Goal: Task Accomplishment & Management: Complete application form

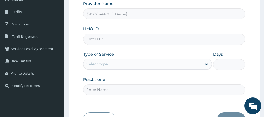
scroll to position [87, 0]
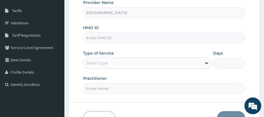
click at [98, 41] on input "HMO ID" at bounding box center [164, 38] width 162 height 11
type input "DAL/11149/B"
click at [129, 54] on div "Type of Service Select type" at bounding box center [147, 59] width 129 height 18
click at [121, 66] on div "Select type" at bounding box center [143, 63] width 118 height 9
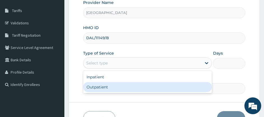
click at [117, 87] on div "Outpatient" at bounding box center [147, 87] width 129 height 10
type input "1"
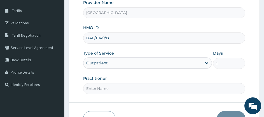
click at [148, 88] on input "Practitioner" at bounding box center [164, 88] width 162 height 11
type input "DR UCHEYA"
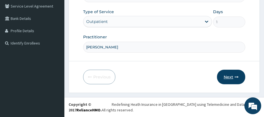
click at [226, 78] on button "Next" at bounding box center [231, 77] width 28 height 15
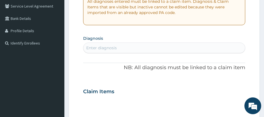
click at [131, 46] on div "Enter diagnosis" at bounding box center [165, 47] width 162 height 9
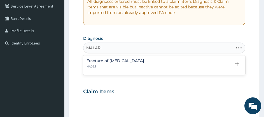
type input "MALARIA"
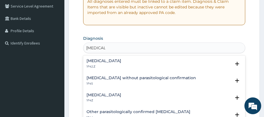
click at [101, 94] on h4 "Malaria, unspecified" at bounding box center [104, 95] width 35 height 4
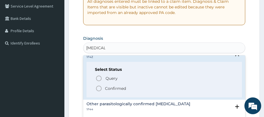
scroll to position [45, 0]
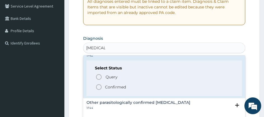
click at [99, 90] on circle "status option filled" at bounding box center [98, 87] width 5 height 5
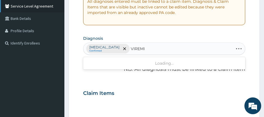
type input "VIREMIA"
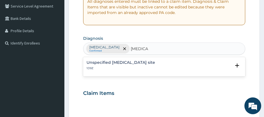
click at [131, 70] on p "1D9Z" at bounding box center [121, 68] width 69 height 4
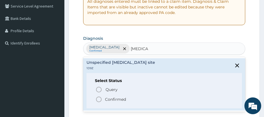
click at [100, 100] on icon "status option filled" at bounding box center [99, 99] width 7 height 7
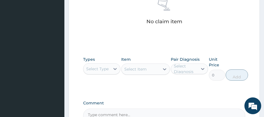
scroll to position [250, 0]
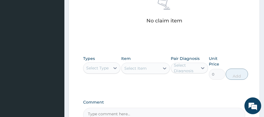
click at [101, 73] on div "Select Type" at bounding box center [101, 67] width 37 height 11
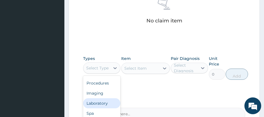
scroll to position [0, 0]
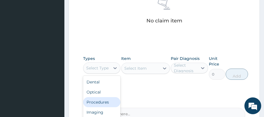
click at [99, 102] on div "Procedures" at bounding box center [101, 102] width 37 height 10
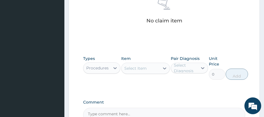
click at [139, 67] on div "Select Item" at bounding box center [135, 69] width 22 height 6
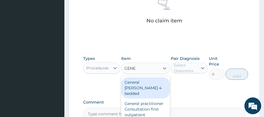
type input "GENER"
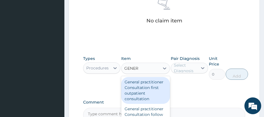
scroll to position [20, 0]
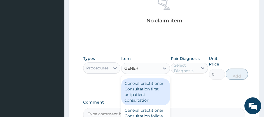
click at [143, 96] on div "General practitioner Consultation first outpatient consultation" at bounding box center [145, 91] width 49 height 27
type input "3547.5"
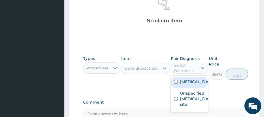
click at [179, 69] on div "Select Diagnosis" at bounding box center [185, 67] width 23 height 11
click at [182, 82] on label "Malaria, unspecified" at bounding box center [195, 82] width 31 height 6
checkbox input "true"
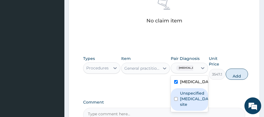
click at [185, 103] on label "Unspecified viral infection of unspecified site" at bounding box center [195, 99] width 31 height 17
checkbox input "true"
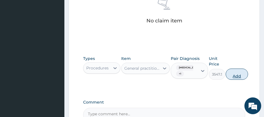
click at [236, 76] on button "Add" at bounding box center [237, 74] width 22 height 11
type input "0"
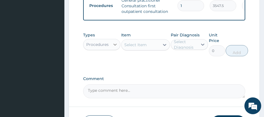
click at [116, 47] on icon at bounding box center [115, 45] width 6 height 6
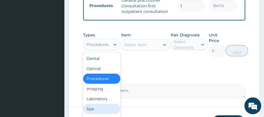
scroll to position [23, 0]
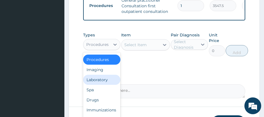
click at [105, 82] on div "Laboratory" at bounding box center [101, 80] width 37 height 10
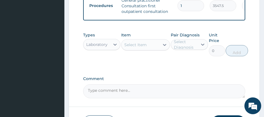
click at [134, 49] on div "Select Item" at bounding box center [141, 44] width 38 height 9
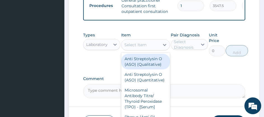
click at [134, 49] on div "Select Item" at bounding box center [141, 44] width 38 height 9
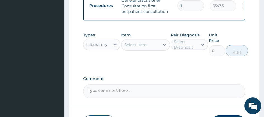
click at [134, 49] on div "Select Item" at bounding box center [141, 44] width 38 height 9
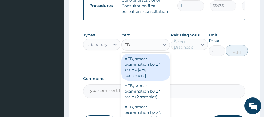
type input "FBC"
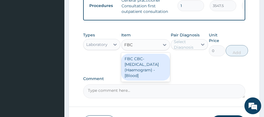
click at [134, 71] on div "FBC CBC-[MEDICAL_DATA] (Haemogram) - [Blood]" at bounding box center [145, 67] width 49 height 27
type input "4300"
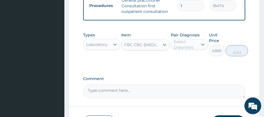
click at [182, 48] on div "Select Diagnosis" at bounding box center [185, 44] width 23 height 11
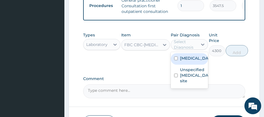
click at [182, 61] on label "Malaria, unspecified" at bounding box center [195, 58] width 31 height 6
checkbox input "true"
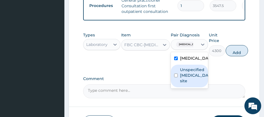
click at [183, 79] on label "Unspecified viral infection of unspecified site" at bounding box center [195, 75] width 31 height 17
checkbox input "true"
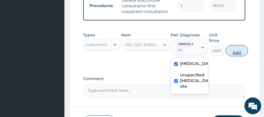
click at [234, 54] on button "Add" at bounding box center [237, 50] width 22 height 11
type input "0"
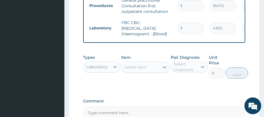
click at [189, 72] on div "Select Diagnosis" at bounding box center [185, 66] width 23 height 11
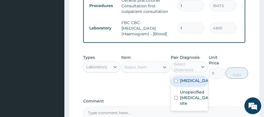
click at [141, 70] on div "Select Item" at bounding box center [135, 67] width 22 height 6
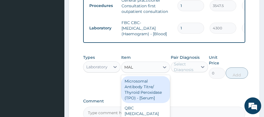
type input "MALA"
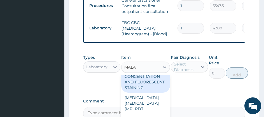
scroll to position [20, 0]
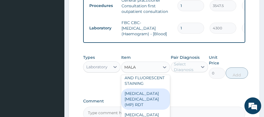
click at [139, 100] on div "MALARIA PARASITE (MP) RDT" at bounding box center [145, 99] width 49 height 21
type input "1612.5"
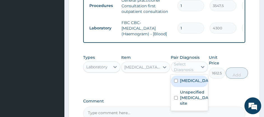
click at [186, 73] on div "Select Diagnosis" at bounding box center [185, 66] width 23 height 11
click at [188, 87] on div "Malaria, unspecified" at bounding box center [189, 81] width 37 height 11
checkbox input "true"
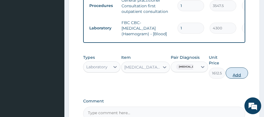
click at [238, 79] on button "Add" at bounding box center [237, 73] width 22 height 11
type input "0"
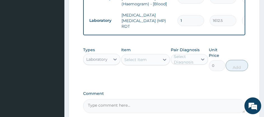
scroll to position [282, 0]
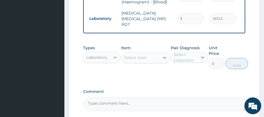
click at [112, 62] on div at bounding box center [115, 57] width 10 height 10
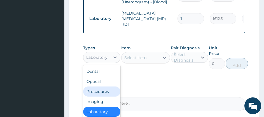
scroll to position [23, 0]
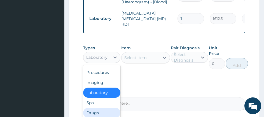
click at [99, 110] on div "Drugs" at bounding box center [101, 113] width 37 height 10
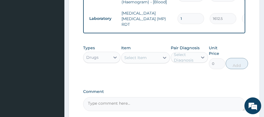
click at [135, 62] on div "Select Item" at bounding box center [141, 57] width 38 height 9
drag, startPoint x: 145, startPoint y: 58, endPoint x: 139, endPoint y: 58, distance: 6.5
click at [145, 58] on div "Select Item" at bounding box center [135, 58] width 22 height 6
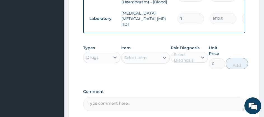
click at [129, 61] on div "Select Item" at bounding box center [135, 58] width 22 height 6
click at [139, 58] on div "Select Item" at bounding box center [135, 58] width 22 height 6
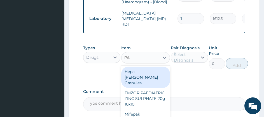
type input "P"
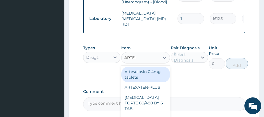
type input "ARTEME"
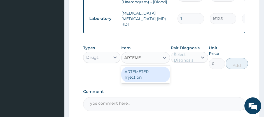
click at [137, 77] on div "ARTEMETER Injection" at bounding box center [145, 75] width 49 height 16
type input "860"
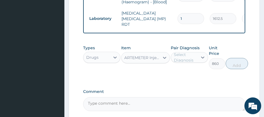
click at [184, 57] on div "Select Diagnosis" at bounding box center [185, 57] width 23 height 11
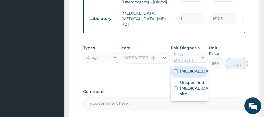
click at [185, 70] on label "Malaria, unspecified" at bounding box center [195, 71] width 31 height 6
checkbox input "true"
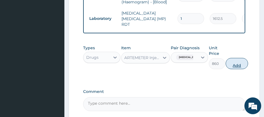
click at [235, 68] on button "Add" at bounding box center [237, 63] width 22 height 11
type input "0"
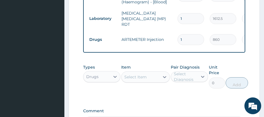
type input "0.00"
type input "6"
type input "5160.00"
type input "6"
click at [147, 94] on div "Types Drugs Item Select Item Pair Diagnosis Select Diagnosis Unit Price 0 Add" at bounding box center [164, 81] width 162 height 38
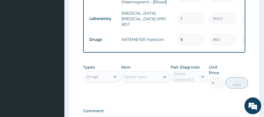
click at [136, 77] on div "Select Item" at bounding box center [135, 77] width 22 height 6
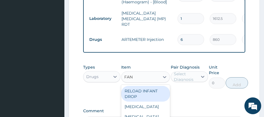
type input "FANS"
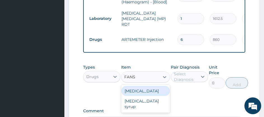
click at [137, 91] on div "Fansidar" at bounding box center [145, 91] width 49 height 10
type input "193.5"
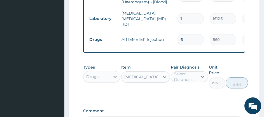
click at [181, 78] on div "Select Diagnosis" at bounding box center [185, 76] width 23 height 11
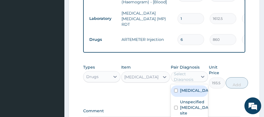
click at [183, 92] on label "Malaria, unspecified" at bounding box center [195, 91] width 31 height 6
checkbox input "true"
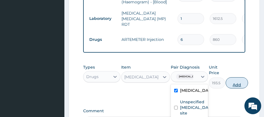
click at [242, 82] on button "Add" at bounding box center [237, 82] width 22 height 11
type input "0"
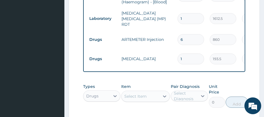
type input "0.00"
type input "3"
type input "580.50"
type input "3"
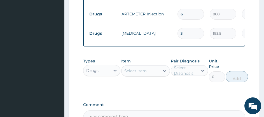
scroll to position [310, 0]
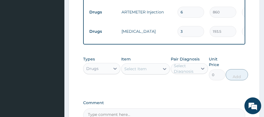
click at [143, 67] on div "Select Item" at bounding box center [141, 68] width 38 height 9
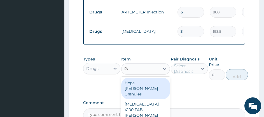
type input "PARACE"
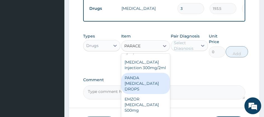
scroll to position [333, 0]
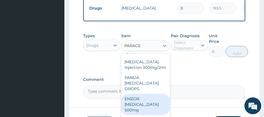
click at [154, 101] on div "EMZOR PARACETAMOL 500mg" at bounding box center [145, 104] width 49 height 21
type input "21.5"
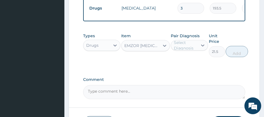
click at [196, 47] on div "Select Diagnosis" at bounding box center [185, 45] width 23 height 11
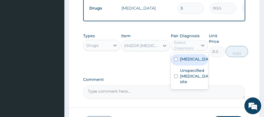
click at [194, 62] on label "Malaria, unspecified" at bounding box center [195, 59] width 31 height 6
checkbox input "true"
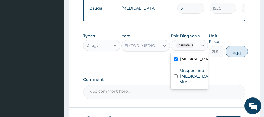
click at [241, 52] on button "Add" at bounding box center [237, 51] width 22 height 11
type input "0"
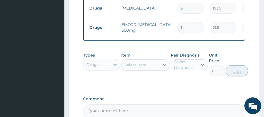
type input "17"
type input "365.50"
type input "18"
type input "387.00"
click at [166, 84] on div "Types Drugs Item Select Item Pair Diagnosis Select Diagnosis Unit Price 0 Add" at bounding box center [164, 69] width 162 height 38
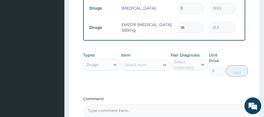
click at [133, 64] on div "Select Item" at bounding box center [135, 65] width 22 height 6
click at [130, 68] on div "Select Item" at bounding box center [135, 65] width 22 height 6
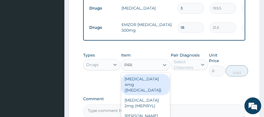
type input "PIRIT"
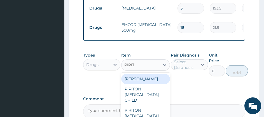
click at [138, 78] on div "PIRITON TAB EVANS" at bounding box center [145, 79] width 49 height 10
type input "21.5"
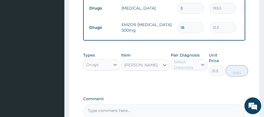
click at [184, 66] on div "Select Diagnosis" at bounding box center [185, 64] width 23 height 11
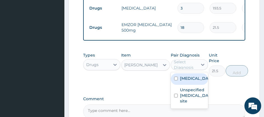
click at [184, 81] on label "Malaria, unspecified" at bounding box center [195, 79] width 31 height 6
checkbox input "true"
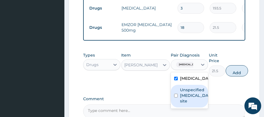
click at [186, 104] on label "Unspecified viral infection of unspecified site" at bounding box center [195, 95] width 31 height 17
checkbox input "true"
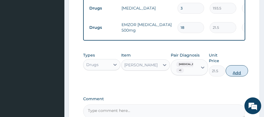
click at [238, 74] on button "Add" at bounding box center [237, 70] width 22 height 11
type input "0"
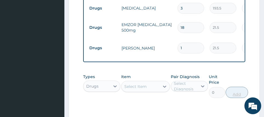
type input "0.00"
type input "3"
type input "64.50"
type input "0.00"
type input "5"
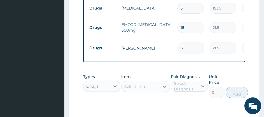
type input "107.50"
type input "5"
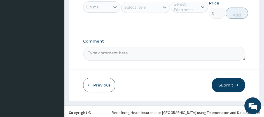
scroll to position [422, 0]
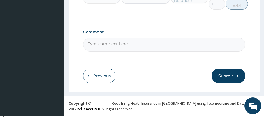
click at [223, 75] on button "Submit" at bounding box center [229, 76] width 34 height 15
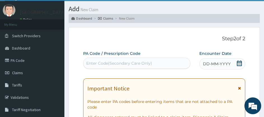
scroll to position [11, 0]
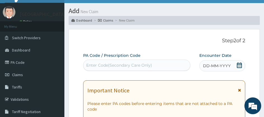
click at [238, 66] on icon at bounding box center [240, 65] width 6 height 6
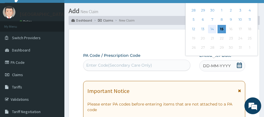
click at [215, 31] on div "14" at bounding box center [212, 29] width 8 height 8
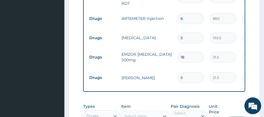
scroll to position [422, 0]
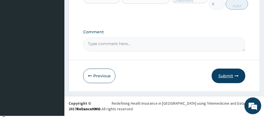
click at [223, 79] on button "Submit" at bounding box center [229, 76] width 34 height 15
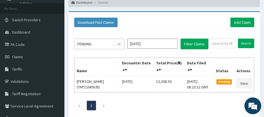
scroll to position [29, 0]
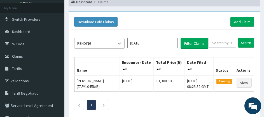
click at [119, 43] on icon at bounding box center [120, 44] width 6 height 6
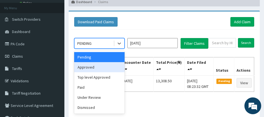
click at [108, 70] on div "Approved" at bounding box center [99, 67] width 50 height 10
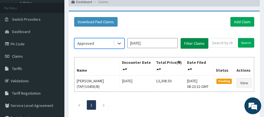
click at [194, 47] on button "Filter Claims" at bounding box center [195, 43] width 28 height 11
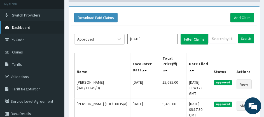
scroll to position [34, 0]
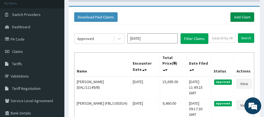
click at [242, 16] on link "Add Claim" at bounding box center [243, 17] width 24 height 10
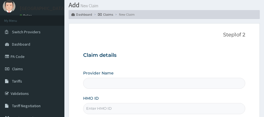
scroll to position [50, 0]
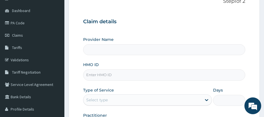
click at [96, 75] on input "HMO ID" at bounding box center [164, 75] width 162 height 11
type input "Adonai Medical centre"
type input "FBL/10035/A"
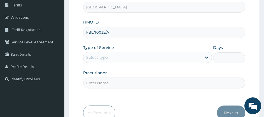
scroll to position [98, 0]
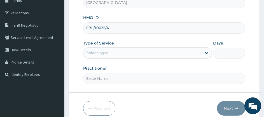
click at [128, 54] on div "Select type" at bounding box center [143, 52] width 118 height 9
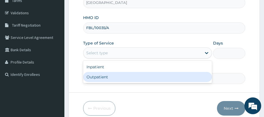
click at [121, 78] on div "Outpatient" at bounding box center [147, 77] width 129 height 10
type input "1"
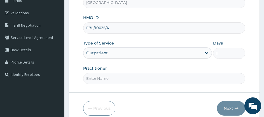
click at [121, 84] on input "Practitioner" at bounding box center [164, 78] width 162 height 11
type input "DR UCHEYA"
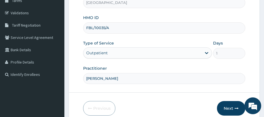
scroll to position [129, 0]
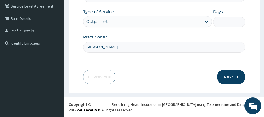
click at [234, 77] on button "Next" at bounding box center [231, 77] width 28 height 15
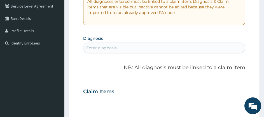
click at [141, 49] on div "Enter diagnosis" at bounding box center [165, 47] width 162 height 9
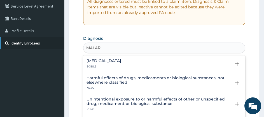
type input "MALARIA"
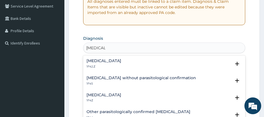
click at [98, 68] on p "1F42.Z" at bounding box center [104, 67] width 35 height 4
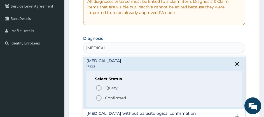
click at [101, 101] on circle "status option filled" at bounding box center [98, 98] width 5 height 5
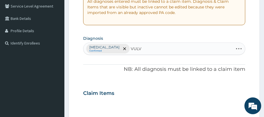
type input "VULVO"
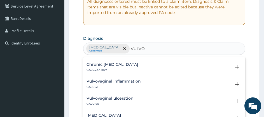
scroll to position [33, 0]
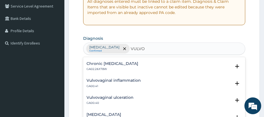
click at [101, 83] on div "Vulvovaginal inflammation GA00.41" at bounding box center [114, 83] width 54 height 10
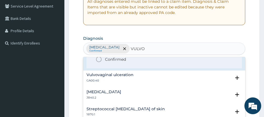
scroll to position [92, 0]
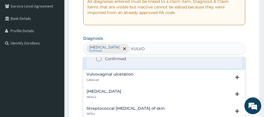
click at [98, 62] on icon "status option filled" at bounding box center [99, 58] width 7 height 7
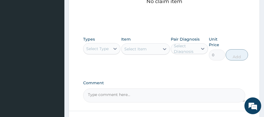
scroll to position [296, 0]
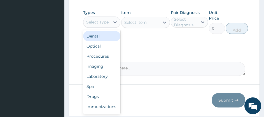
click at [99, 25] on div "Select Type" at bounding box center [97, 22] width 22 height 6
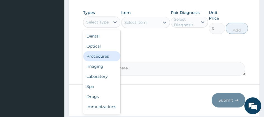
click at [101, 61] on div "Procedures" at bounding box center [101, 56] width 37 height 10
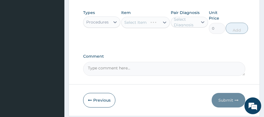
click at [142, 28] on div "Select Item" at bounding box center [145, 22] width 49 height 11
click at [142, 25] on div "Select Item" at bounding box center [135, 23] width 22 height 6
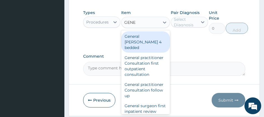
type input "GENER"
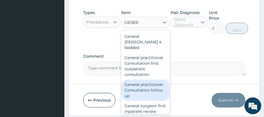
click at [129, 99] on div "General practitioner Consultation follow up" at bounding box center [145, 90] width 49 height 21
type input "2365"
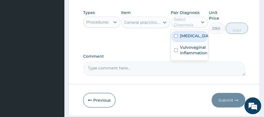
click at [184, 28] on div "Select Diagnosis" at bounding box center [185, 22] width 23 height 11
click at [184, 39] on label "Plasmodium malariae malaria without complication" at bounding box center [195, 36] width 31 height 6
checkbox input "true"
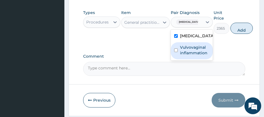
click at [183, 56] on label "Vulvovaginal inflammation" at bounding box center [194, 50] width 29 height 11
checkbox input "true"
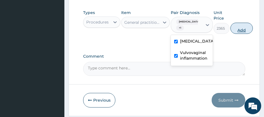
click at [252, 34] on button "Add" at bounding box center [242, 28] width 22 height 11
type input "0"
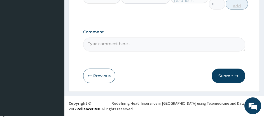
scroll to position [208, 0]
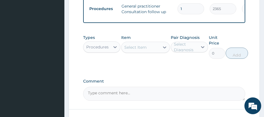
scroll to position [257, 0]
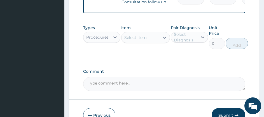
click at [106, 40] on div "Procedures" at bounding box center [97, 37] width 22 height 6
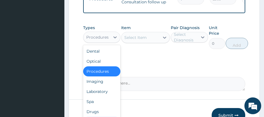
scroll to position [23, 0]
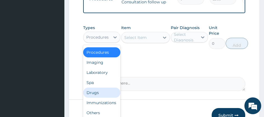
click at [98, 98] on div "Drugs" at bounding box center [101, 93] width 37 height 10
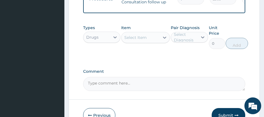
click at [137, 40] on div "Select Item" at bounding box center [135, 38] width 22 height 6
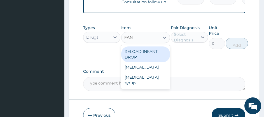
type input "FANS"
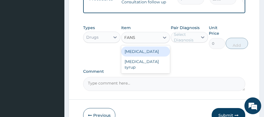
click at [133, 57] on div "Fansidar" at bounding box center [145, 52] width 49 height 10
type input "193.5"
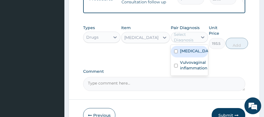
click at [179, 43] on div "Select Diagnosis" at bounding box center [185, 37] width 23 height 11
click at [181, 54] on label "Plasmodium malariae malaria without complication" at bounding box center [195, 51] width 31 height 6
checkbox input "true"
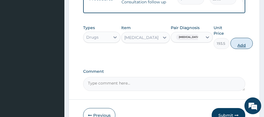
click at [249, 49] on button "Add" at bounding box center [242, 43] width 22 height 11
type input "0"
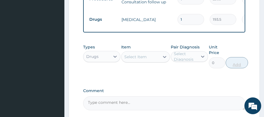
type input "0.00"
type input "3"
type input "580.50"
type input "3"
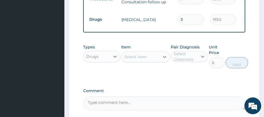
click at [146, 61] on div "Select Item" at bounding box center [141, 56] width 38 height 9
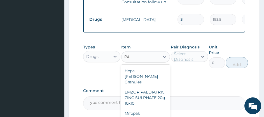
type input "P"
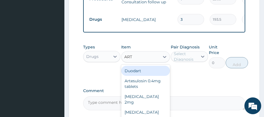
type input "ARTE"
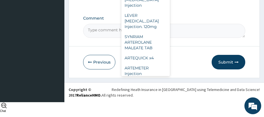
scroll to position [123, 0]
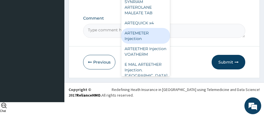
click at [142, 44] on div "ARTEMETER Injection" at bounding box center [145, 36] width 49 height 16
type input "860"
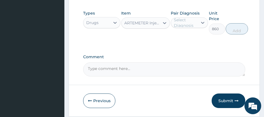
scroll to position [290, 0]
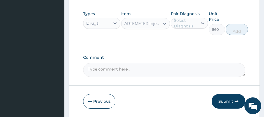
click at [191, 29] on div "Select Diagnosis" at bounding box center [185, 23] width 23 height 11
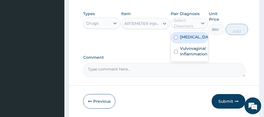
click at [190, 40] on label "Plasmodium malariae malaria without complication" at bounding box center [195, 37] width 31 height 6
checkbox input "true"
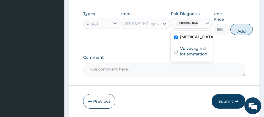
click at [253, 35] on button "Add" at bounding box center [242, 29] width 22 height 11
type input "0"
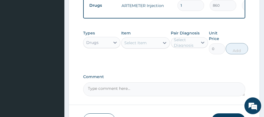
type input "0.00"
type input "6"
type input "5160.00"
type input "6"
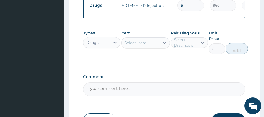
click at [147, 47] on div "Select Item" at bounding box center [141, 42] width 38 height 9
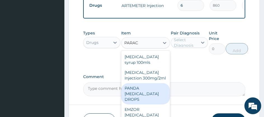
scroll to position [19, 0]
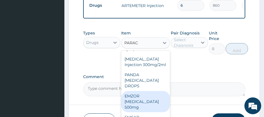
type input "PARAC"
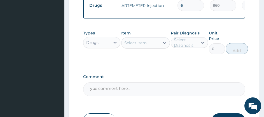
click at [138, 46] on div "Select Item" at bounding box center [135, 43] width 22 height 6
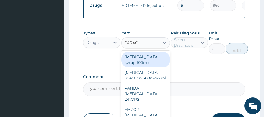
type input "PARACE"
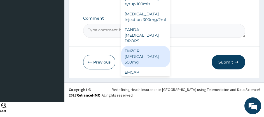
click at [151, 67] on div "EMZOR PARACETAMOL 500mg" at bounding box center [145, 56] width 49 height 21
type input "21.5"
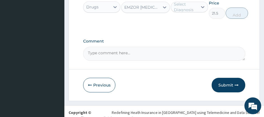
scroll to position [324, 0]
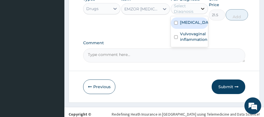
click at [200, 11] on icon at bounding box center [203, 9] width 6 height 6
click at [188, 29] on div "Plasmodium malariae malaria without complication" at bounding box center [189, 22] width 37 height 11
checkbox input "true"
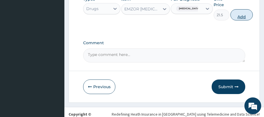
click at [253, 20] on button "Add" at bounding box center [242, 14] width 22 height 11
type input "0"
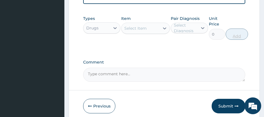
scroll to position [320, 0]
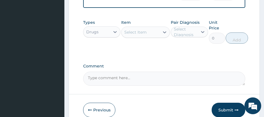
type input "17"
type input "365.50"
type input "18"
type input "387.00"
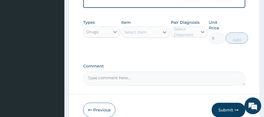
click at [140, 35] on div "Select Item" at bounding box center [135, 32] width 22 height 6
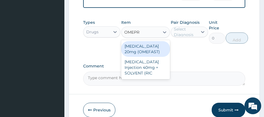
type input "OMEPRA"
click at [142, 57] on div "OMEPRAZOLE 20mg (OMEFAST)" at bounding box center [145, 49] width 49 height 16
type input "75.25"
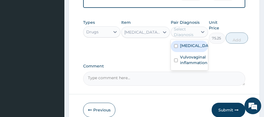
click at [180, 38] on div "Select Diagnosis" at bounding box center [185, 31] width 23 height 11
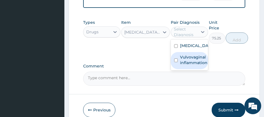
click at [144, 55] on div "Types Drugs Item OMEPRAZOLE 20mg (OMEFAST) Pair Diagnosis option Plasmodium mal…" at bounding box center [164, 36] width 162 height 38
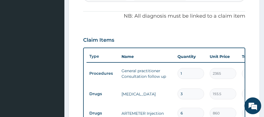
scroll to position [179, 0]
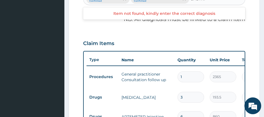
scroll to position [0, 0]
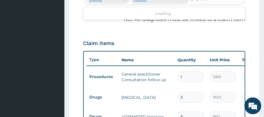
type input "GASTRITIS"
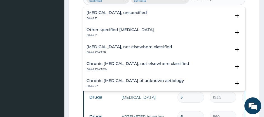
click at [112, 20] on p "DA42.Z" at bounding box center [117, 19] width 61 height 4
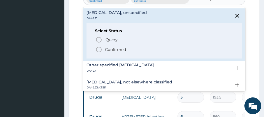
click at [106, 52] on p "Confirmed" at bounding box center [115, 50] width 21 height 6
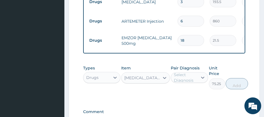
scroll to position [290, 0]
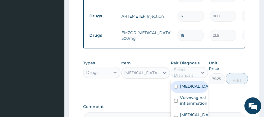
click at [189, 78] on div "Select Diagnosis" at bounding box center [185, 72] width 23 height 11
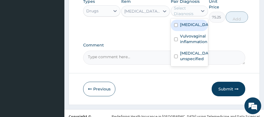
scroll to position [368, 0]
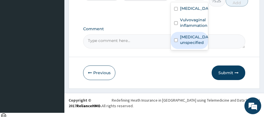
click at [180, 45] on label "Gastritis, unspecified" at bounding box center [195, 39] width 31 height 11
checkbox input "true"
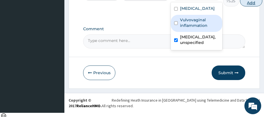
click at [244, 6] on button "Add" at bounding box center [251, 0] width 22 height 11
type input "0"
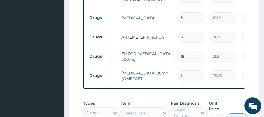
scroll to position [269, 0]
type input "11"
type input "827.75"
type input "11"
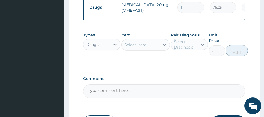
scroll to position [339, 0]
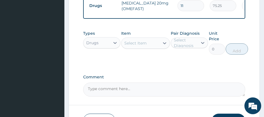
click at [141, 45] on div "Select Item" at bounding box center [135, 43] width 22 height 6
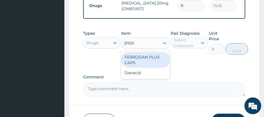
type input "DANA"
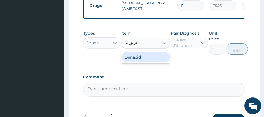
click at [136, 62] on div "Danacid" at bounding box center [145, 57] width 49 height 10
type input "21.5"
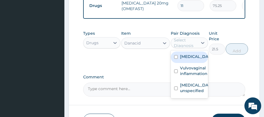
click at [180, 48] on div "Select Diagnosis" at bounding box center [185, 42] width 23 height 11
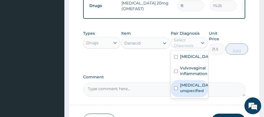
click at [178, 97] on div "Gastritis, unspecified" at bounding box center [189, 88] width 37 height 17
checkbox input "true"
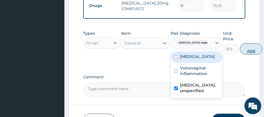
click at [240, 53] on button "Add" at bounding box center [251, 48] width 22 height 11
type input "0"
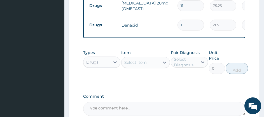
type input "0.00"
type input "3"
type input "64.50"
type input "30"
type input "645.00"
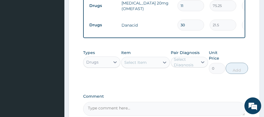
type input "30"
click at [132, 65] on div "Select Item" at bounding box center [135, 63] width 22 height 6
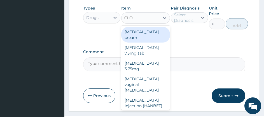
scroll to position [383, 0]
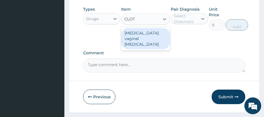
type input "CLOTR"
click at [144, 42] on div "Clotrimazole vaginal pessary" at bounding box center [145, 38] width 49 height 21
type input "537.5"
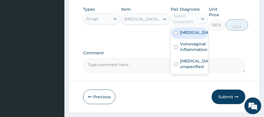
click at [183, 23] on div "Select Diagnosis" at bounding box center [185, 18] width 23 height 11
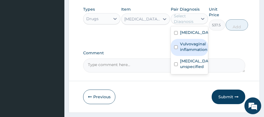
click at [186, 52] on label "Vulvovaginal inflammation" at bounding box center [193, 46] width 27 height 11
checkbox input "true"
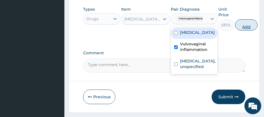
click at [243, 31] on button "Add" at bounding box center [246, 24] width 22 height 11
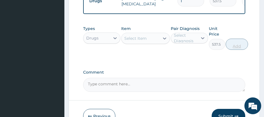
type input "0"
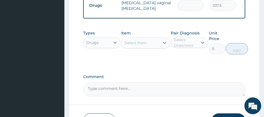
type input "0.00"
type input "7"
type input "3762.50"
type input "7"
click at [225, 33] on div "Types Drugs Item Select Item Pair Diagnosis Select Diagnosis Unit Price 0 Add" at bounding box center [164, 42] width 162 height 30
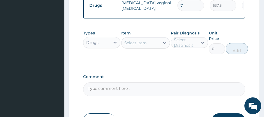
click at [152, 47] on div "Select Item" at bounding box center [141, 42] width 38 height 9
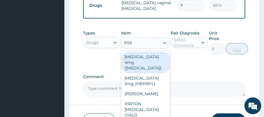
type input "PIRIT"
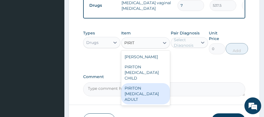
click at [146, 96] on div "PIRITON EXPECTORANT ADULT" at bounding box center [145, 93] width 49 height 21
type input "1075"
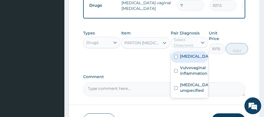
click at [180, 48] on div "Select Diagnosis" at bounding box center [185, 42] width 23 height 11
click at [185, 59] on label "Plasmodium malariae malaria without complication" at bounding box center [195, 57] width 31 height 6
checkbox input "true"
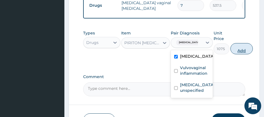
click at [251, 54] on button "Add" at bounding box center [242, 48] width 22 height 11
type input "0"
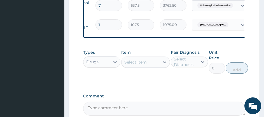
scroll to position [0, 119]
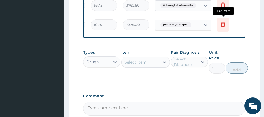
click at [222, 25] on icon at bounding box center [223, 24] width 7 height 7
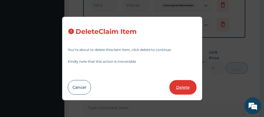
click at [186, 88] on button "Delete" at bounding box center [183, 87] width 27 height 15
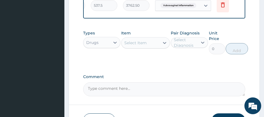
click at [138, 47] on div "Select Item" at bounding box center [141, 42] width 38 height 9
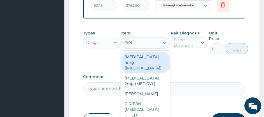
type input "PIRIT"
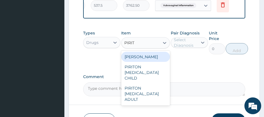
click at [153, 62] on div "PIRITON TAB EVANS" at bounding box center [145, 57] width 49 height 10
type input "21.5"
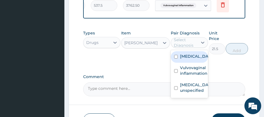
click at [184, 43] on div "Select Diagnosis" at bounding box center [185, 42] width 23 height 11
click at [182, 59] on label "Plasmodium malariae malaria without complication" at bounding box center [195, 57] width 31 height 6
checkbox input "true"
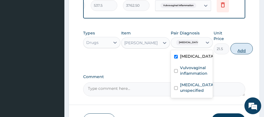
click at [248, 54] on button "Add" at bounding box center [242, 48] width 22 height 11
type input "0"
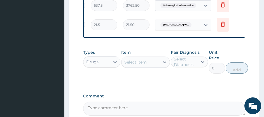
scroll to position [0, 94]
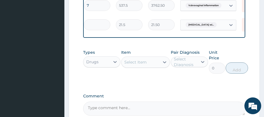
type input "0.00"
type input "5"
type input "107.50"
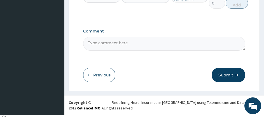
scroll to position [445, 0]
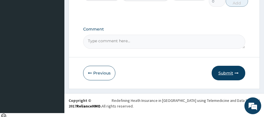
type input "5"
click at [224, 77] on button "Submit" at bounding box center [229, 73] width 34 height 15
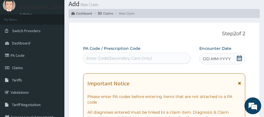
scroll to position [18, 0]
click at [240, 60] on icon at bounding box center [240, 59] width 6 height 6
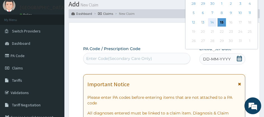
click at [212, 20] on div "14" at bounding box center [212, 22] width 8 height 8
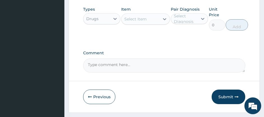
scroll to position [445, 0]
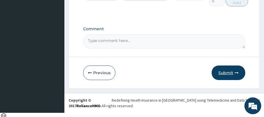
click at [222, 80] on button "Submit" at bounding box center [229, 73] width 34 height 15
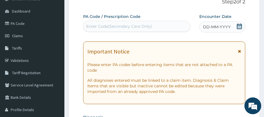
scroll to position [50, 0]
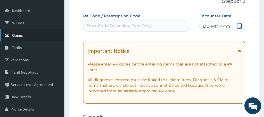
click at [21, 34] on span "Claims" at bounding box center [17, 35] width 11 height 5
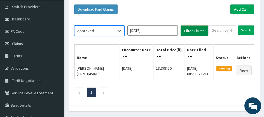
click at [188, 32] on button "Filter Claims" at bounding box center [195, 31] width 28 height 11
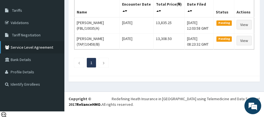
scroll to position [50, 0]
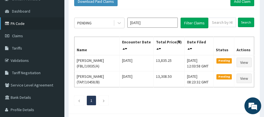
click at [31, 27] on link "PA Code" at bounding box center [32, 23] width 64 height 12
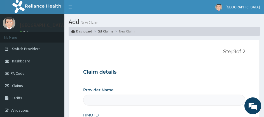
scroll to position [29, 0]
type input "[GEOGRAPHIC_DATA]"
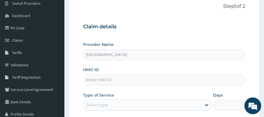
scroll to position [53, 0]
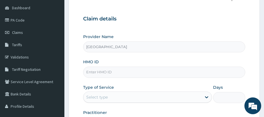
click at [128, 69] on input "HMO ID" at bounding box center [164, 72] width 162 height 11
paste input "PA/5FC8E4"
type input "P"
type input "EIS/12226/D"
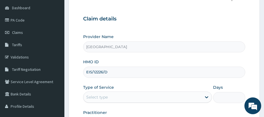
click at [121, 93] on div "Select type" at bounding box center [143, 97] width 118 height 9
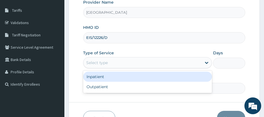
scroll to position [89, 0]
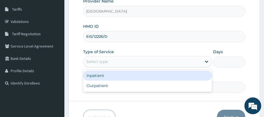
click at [120, 78] on div "Inpatient" at bounding box center [147, 76] width 129 height 10
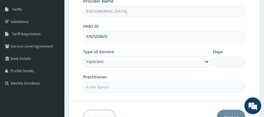
click at [221, 64] on input "Days" at bounding box center [229, 62] width 32 height 11
type input "2"
click at [173, 78] on div "Practitioner" at bounding box center [164, 83] width 162 height 18
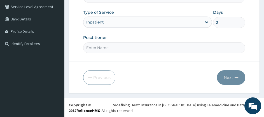
scroll to position [129, 0]
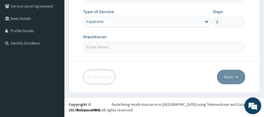
click at [155, 47] on input "Practitioner" at bounding box center [164, 47] width 162 height 11
click at [125, 50] on input "Practitioner" at bounding box center [164, 47] width 162 height 11
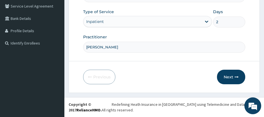
type input "DR UCHEYA"
click at [156, 71] on div "Previous Next" at bounding box center [164, 77] width 162 height 15
click at [229, 79] on button "Next" at bounding box center [231, 77] width 28 height 15
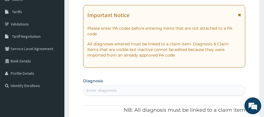
scroll to position [91, 0]
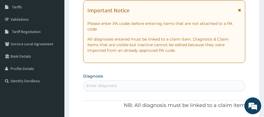
click at [106, 84] on div "Enter diagnosis" at bounding box center [101, 86] width 31 height 6
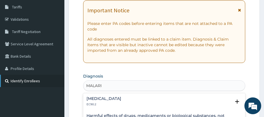
type input "MALARIA"
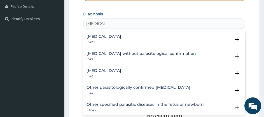
scroll to position [154, 0]
click at [120, 70] on h4 "Malaria, unspecified" at bounding box center [104, 70] width 35 height 4
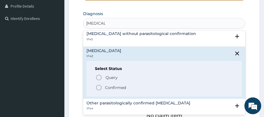
scroll to position [20, 0]
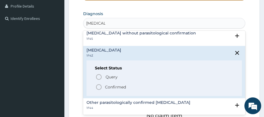
click at [99, 91] on icon "status option filled" at bounding box center [99, 87] width 7 height 7
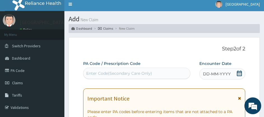
scroll to position [1, 0]
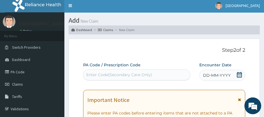
click at [149, 73] on div "Enter Code(Secondary Care Only)" at bounding box center [119, 75] width 66 height 6
drag, startPoint x: 149, startPoint y: 73, endPoint x: 99, endPoint y: 72, distance: 49.9
click at [99, 72] on div "Enter Code(Secondary Care Only)" at bounding box center [119, 75] width 66 height 6
drag, startPoint x: 85, startPoint y: 73, endPoint x: 93, endPoint y: 73, distance: 7.9
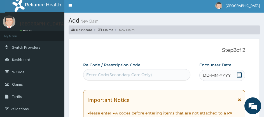
click at [93, 73] on div "Enter Code(Secondary Care Only)" at bounding box center [119, 75] width 66 height 6
paste input "PA/5FC8E4"
type input "PA/5FC8E4"
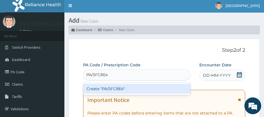
click at [127, 89] on div "Create "PA/5FC8E4"" at bounding box center [136, 89] width 107 height 10
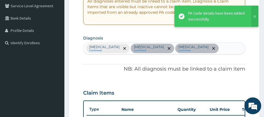
scroll to position [129, 0]
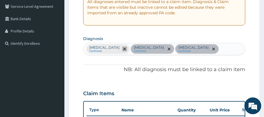
click at [126, 49] on span "remove selection option" at bounding box center [124, 49] width 5 height 5
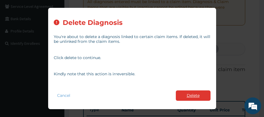
click at [201, 97] on button "Delete" at bounding box center [193, 96] width 35 height 10
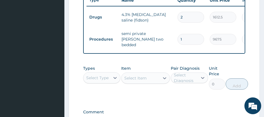
scroll to position [239, 0]
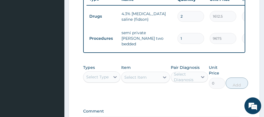
click at [187, 44] on input "1" at bounding box center [191, 38] width 27 height 11
type input "0.00"
type input "2"
type input "19350.00"
type input "2"
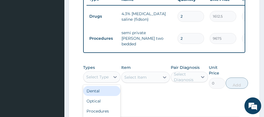
click at [108, 80] on div "Select Type" at bounding box center [97, 77] width 22 height 6
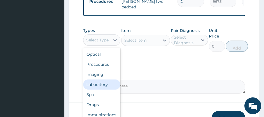
scroll to position [6, 0]
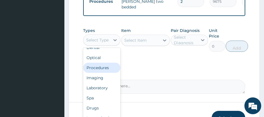
click at [99, 73] on div "Procedures" at bounding box center [101, 68] width 37 height 10
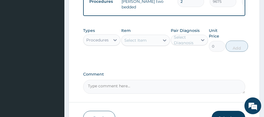
click at [135, 43] on div "Select Item" at bounding box center [135, 41] width 22 height 6
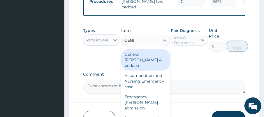
type input "GENER"
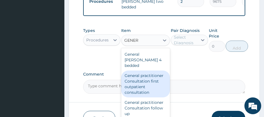
click at [131, 98] on div "General practitioner Consultation first outpatient consultation" at bounding box center [145, 84] width 49 height 27
type input "3547.5"
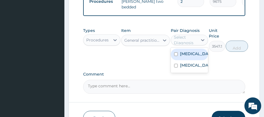
click at [186, 46] on div "Select Diagnosis" at bounding box center [185, 39] width 23 height 11
click at [186, 57] on label "Acute tonsillitis, unspecified" at bounding box center [195, 54] width 31 height 6
checkbox input "true"
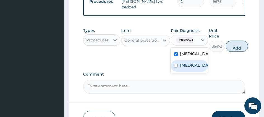
click at [185, 68] on label "Plasmodium malariae malaria without complication" at bounding box center [195, 65] width 31 height 6
checkbox input "true"
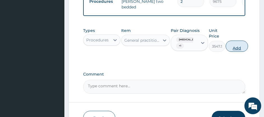
click at [247, 52] on button "Add" at bounding box center [237, 46] width 22 height 11
type input "0"
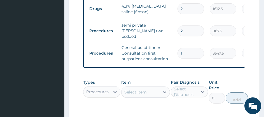
scroll to position [246, 0]
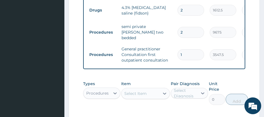
click at [143, 96] on div "Select Item" at bounding box center [135, 94] width 22 height 6
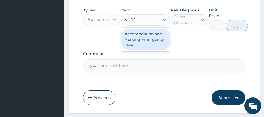
scroll to position [320, 0]
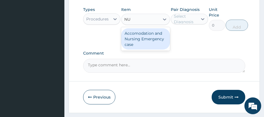
type input "N"
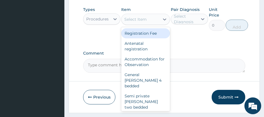
click at [104, 22] on div "Procedures" at bounding box center [97, 19] width 22 height 6
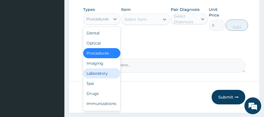
click at [102, 78] on div "Laboratory" at bounding box center [101, 73] width 37 height 10
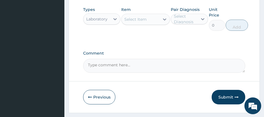
click at [140, 22] on div "Select Item" at bounding box center [135, 20] width 22 height 6
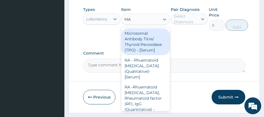
type input "MAL"
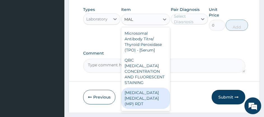
click at [135, 103] on div "MALARIA PARASITE (MP) RDT" at bounding box center [145, 98] width 49 height 21
type input "1612.5"
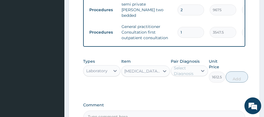
scroll to position [267, 0]
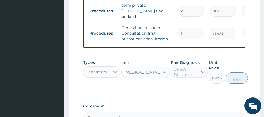
click at [179, 78] on div "Select Diagnosis" at bounding box center [185, 71] width 23 height 11
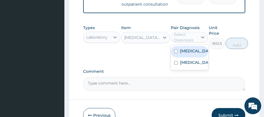
scroll to position [303, 0]
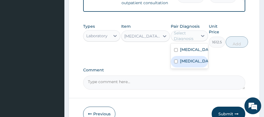
click at [185, 64] on label "Plasmodium malariae malaria without complication" at bounding box center [195, 61] width 31 height 6
checkbox input "true"
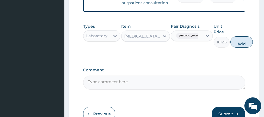
click at [251, 48] on button "Add" at bounding box center [242, 41] width 22 height 11
type input "0"
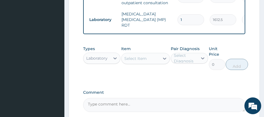
click at [155, 63] on div "Select Item" at bounding box center [141, 58] width 38 height 9
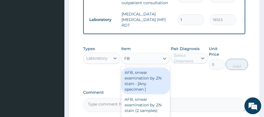
type input "FBC"
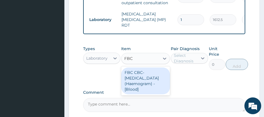
click at [148, 91] on div "FBC CBC-Complete Blood Count (Haemogram) - [Blood]" at bounding box center [145, 81] width 49 height 27
type input "4300"
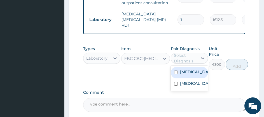
click at [184, 64] on div "Select Diagnosis" at bounding box center [185, 58] width 23 height 11
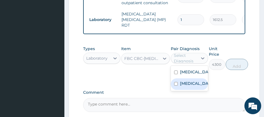
click at [186, 86] on label "Plasmodium malariae malaria without complication" at bounding box center [195, 84] width 31 height 6
checkbox input "true"
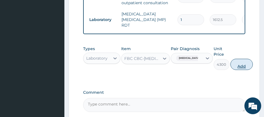
click at [246, 70] on button "Add" at bounding box center [242, 64] width 22 height 11
type input "0"
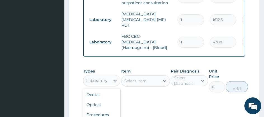
click at [108, 85] on div "Laboratory" at bounding box center [97, 80] width 27 height 9
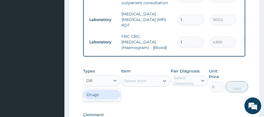
type input "DRU"
click at [98, 100] on div "Drugs" at bounding box center [101, 95] width 37 height 10
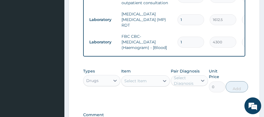
click at [134, 84] on div "Select Item" at bounding box center [135, 81] width 22 height 6
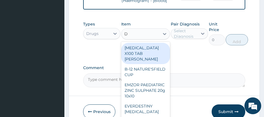
scroll to position [351, 0]
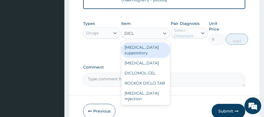
type input "DICLO"
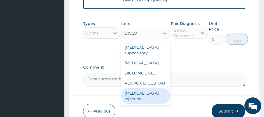
click at [134, 104] on div "Diclofenac Injection" at bounding box center [145, 96] width 49 height 16
type input "1000"
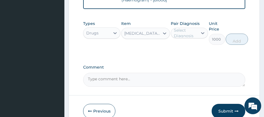
click at [182, 39] on div "Select Diagnosis" at bounding box center [185, 32] width 23 height 11
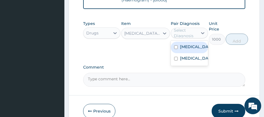
click at [184, 50] on label "Acute tonsillitis, unspecified" at bounding box center [195, 47] width 31 height 6
checkbox input "true"
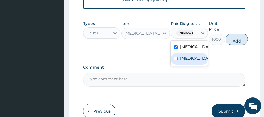
click at [186, 61] on label "Plasmodium malariae malaria without complication" at bounding box center [195, 58] width 31 height 6
checkbox input "true"
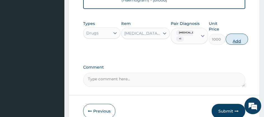
click at [246, 45] on button "Add" at bounding box center [237, 39] width 22 height 11
type input "0"
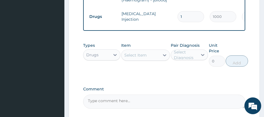
click at [149, 60] on div "Select Item" at bounding box center [141, 55] width 38 height 9
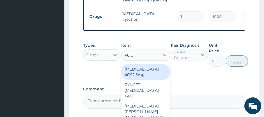
type input "ROCE"
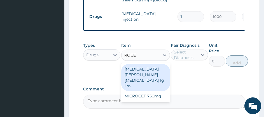
click at [148, 82] on div "ROCEPHIN CEFTRIAXONE 1g i.m" at bounding box center [145, 77] width 49 height 27
type input "7525"
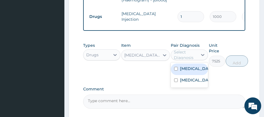
click at [187, 61] on div "Select Diagnosis" at bounding box center [185, 54] width 23 height 11
click at [187, 71] on label "Acute tonsillitis, unspecified" at bounding box center [195, 69] width 31 height 6
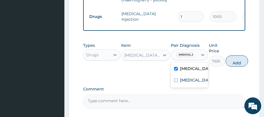
checkbox input "true"
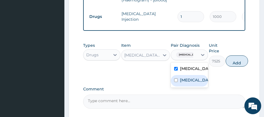
click at [187, 83] on label "Plasmodium malariae malaria without complication" at bounding box center [195, 80] width 31 height 6
checkbox input "true"
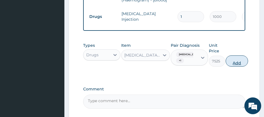
click at [246, 67] on button "Add" at bounding box center [237, 60] width 22 height 11
type input "0"
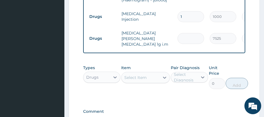
type input "0.00"
type input "05"
type input "37625.00"
type input "0"
type input "0.00"
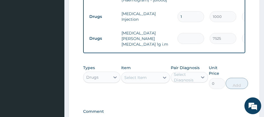
type input "1"
type input "7525.00"
click at [133, 80] on div "Select Item" at bounding box center [135, 78] width 22 height 6
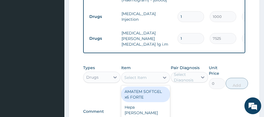
type input "4"
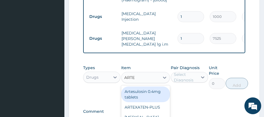
type input "ARTEM"
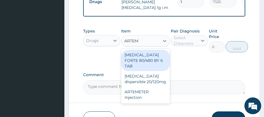
scroll to position [389, 0]
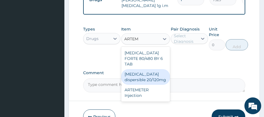
click at [152, 81] on div "Coartem dispersible 20/120mg" at bounding box center [145, 77] width 49 height 16
type input "102.125"
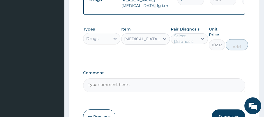
click at [185, 44] on div "Select Diagnosis" at bounding box center [185, 38] width 23 height 11
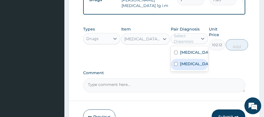
click at [188, 67] on label "Plasmodium malariae malaria without complication" at bounding box center [195, 64] width 31 height 6
checkbox input "true"
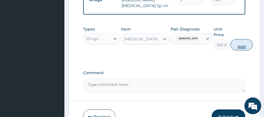
click at [252, 50] on button "Add" at bounding box center [242, 44] width 22 height 11
type input "0"
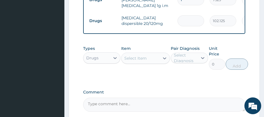
type input "0.00"
type input "6"
type input "612.75"
type input "6"
click at [222, 57] on label "Unit Price" at bounding box center [217, 51] width 16 height 11
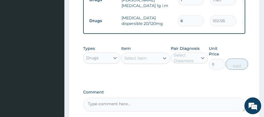
click at [147, 63] on div "Select Item" at bounding box center [141, 58] width 38 height 9
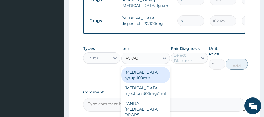
type input "PARACE"
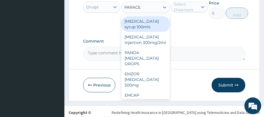
scroll to position [443, 0]
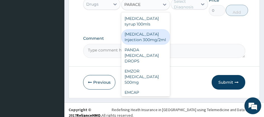
click at [134, 45] on div "PARACETAMOL Injection 300mg/2ml" at bounding box center [145, 37] width 49 height 16
type input "236.5"
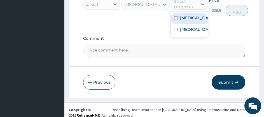
click at [194, 10] on div "Select Diagnosis" at bounding box center [185, 4] width 23 height 11
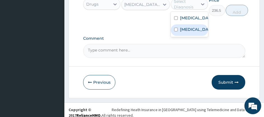
click at [192, 32] on label "Plasmodium malariae malaria without complication" at bounding box center [195, 30] width 31 height 6
checkbox input "true"
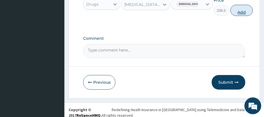
click at [253, 16] on button "Add" at bounding box center [242, 10] width 22 height 11
type input "0"
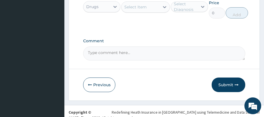
scroll to position [461, 0]
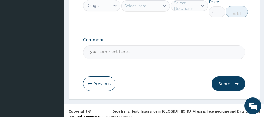
click at [148, 10] on div "Select Item" at bounding box center [141, 5] width 38 height 9
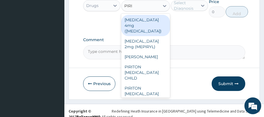
type input "PIRIT"
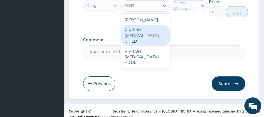
click at [134, 46] on div "PIRITON EXPECTORANT CHILD" at bounding box center [145, 35] width 49 height 21
type input "1075"
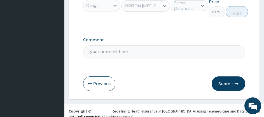
click at [187, 11] on div "Select Diagnosis" at bounding box center [185, 5] width 23 height 11
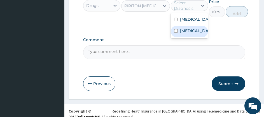
click at [192, 34] on label "Plasmodium malariae malaria without complication" at bounding box center [195, 31] width 31 height 6
checkbox input "true"
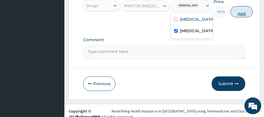
click at [252, 17] on button "Add" at bounding box center [242, 11] width 22 height 11
type input "0"
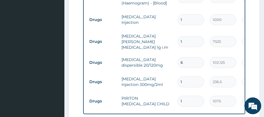
scroll to position [347, 0]
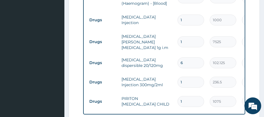
click at [192, 26] on input "1" at bounding box center [191, 20] width 27 height 11
type input "0.00"
type input "2"
type input "2000.00"
type input "2"
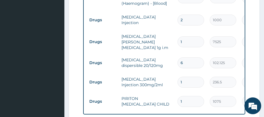
click at [202, 31] on tr "Drugs Diclofenac Injection 2 1000 2000.00 Acute tonsillitis, unspecified + 1 De…" at bounding box center [224, 20] width 275 height 22
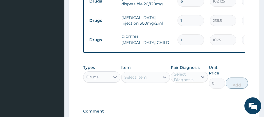
scroll to position [410, 0]
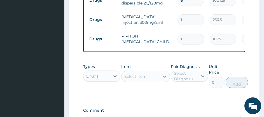
click at [186, 25] on input "1" at bounding box center [191, 19] width 27 height 11
type input "0.00"
type input "2"
type input "473.00"
type input "2"
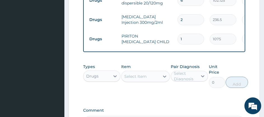
click at [206, 29] on tr "Drugs PARACETAMOL Injection 300mg/2ml 2 236.5 473.00 Plasmodium malariae malari…" at bounding box center [224, 19] width 275 height 19
drag, startPoint x: 146, startPoint y: 86, endPoint x: 10, endPoint y: 1, distance: 160.4
click at [146, 79] on div "Select Item" at bounding box center [135, 77] width 22 height 6
click at [150, 81] on div "Select Item" at bounding box center [141, 76] width 38 height 9
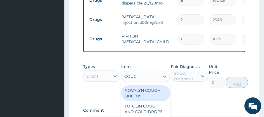
type input "COUGH"
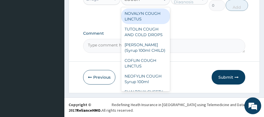
scroll to position [488, 0]
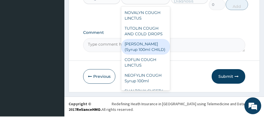
click at [149, 55] on div "EMZOLYN COUGH (Syrup 100ml CHILD)" at bounding box center [145, 47] width 49 height 16
type input "1343.75"
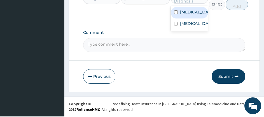
click at [187, 15] on label "Acute tonsillitis, unspecified" at bounding box center [195, 12] width 31 height 6
checkbox input "true"
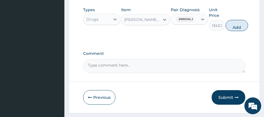
scroll to position [466, 0]
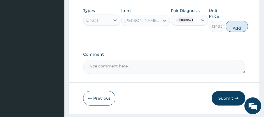
click at [242, 32] on button "Add" at bounding box center [237, 26] width 22 height 11
type input "0"
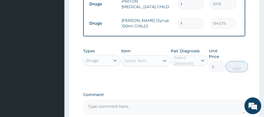
scroll to position [443, 0]
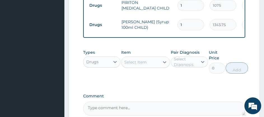
click at [136, 65] on div "Select Item" at bounding box center [135, 62] width 22 height 6
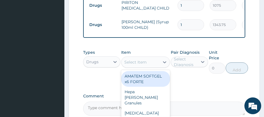
click at [130, 65] on div "Select Item" at bounding box center [135, 62] width 22 height 6
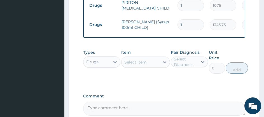
click at [130, 65] on div "Select Item" at bounding box center [135, 62] width 22 height 6
click at [128, 65] on div "Select Item" at bounding box center [135, 62] width 22 height 6
type input "B"
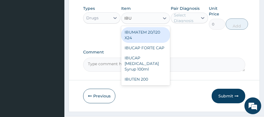
scroll to position [488, 0]
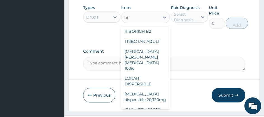
type input "I"
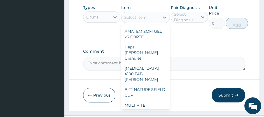
type input "SYR"
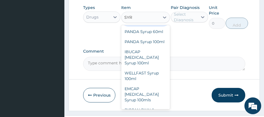
scroll to position [507, 0]
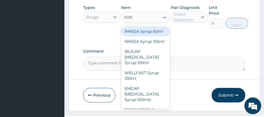
click at [144, 36] on div "PANDA Syrup 60ml" at bounding box center [145, 31] width 49 height 10
click at [144, 71] on textarea "Comment" at bounding box center [164, 64] width 162 height 14
type input "430"
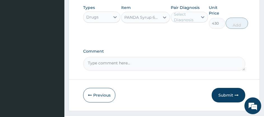
click at [195, 23] on div "Select Diagnosis" at bounding box center [185, 16] width 23 height 11
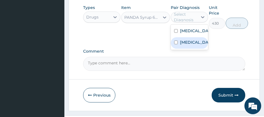
click at [186, 45] on label "Plasmodium malariae malaria without complication" at bounding box center [195, 43] width 31 height 6
checkbox input "true"
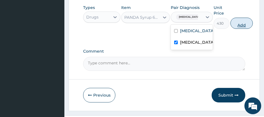
click at [253, 29] on button "Add" at bounding box center [242, 23] width 22 height 11
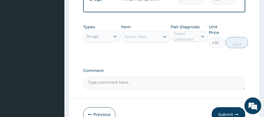
type input "0"
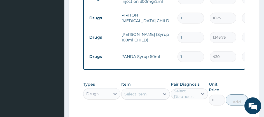
scroll to position [433, 0]
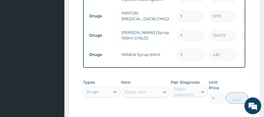
click at [136, 95] on div "Select Item" at bounding box center [135, 92] width 22 height 6
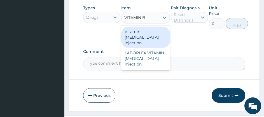
scroll to position [509, 0]
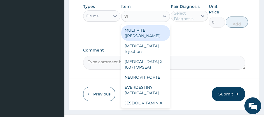
type input "V"
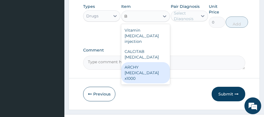
type input "B"
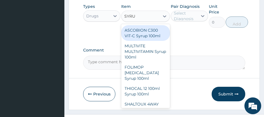
type input "SYRUP"
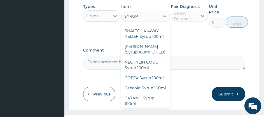
scroll to position [0, 0]
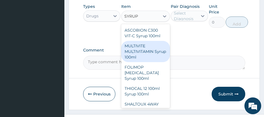
click at [145, 57] on div "MULTIVITE MULTIVITAMIN Syrup 100ml" at bounding box center [145, 51] width 49 height 21
type input "860"
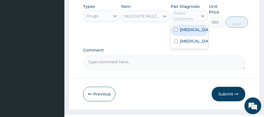
click at [188, 22] on div "Select Diagnosis" at bounding box center [185, 15] width 23 height 11
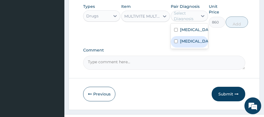
click at [191, 44] on label "Plasmodium malariae malaria without complication" at bounding box center [195, 41] width 31 height 6
checkbox input "true"
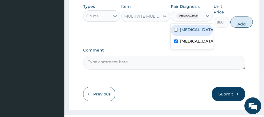
click at [189, 33] on label "Acute tonsillitis, unspecified" at bounding box center [197, 30] width 35 height 6
checkbox input "true"
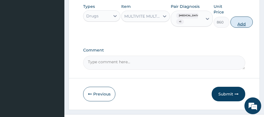
click at [249, 28] on button "Add" at bounding box center [242, 22] width 22 height 11
type input "0"
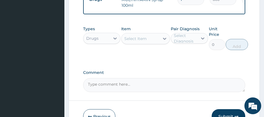
click at [185, 44] on div "Select Diagnosis" at bounding box center [185, 38] width 23 height 11
type input "FANS"
click at [154, 43] on div "Select Item" at bounding box center [141, 38] width 38 height 9
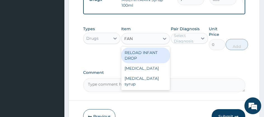
type input "FANS"
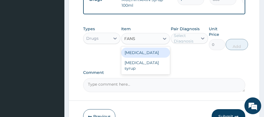
click at [148, 58] on div "Fansidar" at bounding box center [145, 53] width 49 height 10
type input "193.5"
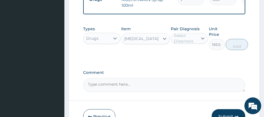
click at [176, 44] on div "Select Diagnosis" at bounding box center [189, 38] width 37 height 11
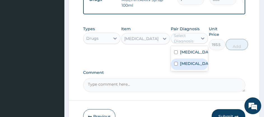
click at [180, 66] on label "Plasmodium malariae malaria without complication" at bounding box center [195, 64] width 31 height 6
checkbox input "true"
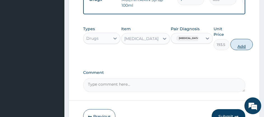
click at [249, 50] on button "Add" at bounding box center [242, 44] width 22 height 11
type input "0"
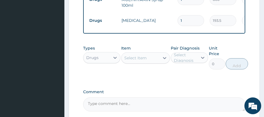
click at [128, 62] on div "Select Item" at bounding box center [141, 58] width 38 height 9
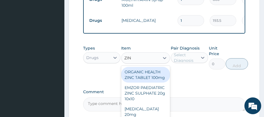
type input "ZINN"
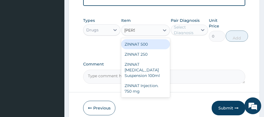
scroll to position [538, 0]
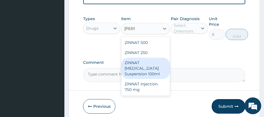
click at [148, 79] on div "ZINNAT CEFUROXIME Suspension 100ml" at bounding box center [145, 68] width 49 height 21
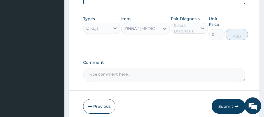
type input "8062.5"
click at [186, 34] on div "Select Diagnosis" at bounding box center [185, 28] width 23 height 11
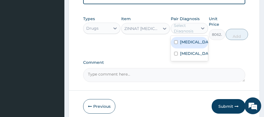
click at [185, 45] on label "Acute tonsillitis, unspecified" at bounding box center [195, 42] width 31 height 6
checkbox input "true"
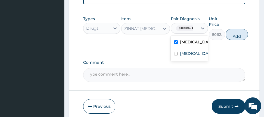
click at [244, 40] on button "Add" at bounding box center [237, 34] width 22 height 11
type input "0"
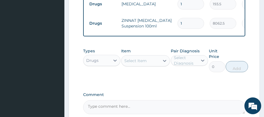
scroll to position [597, 0]
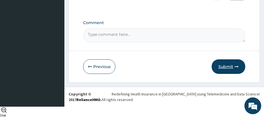
click at [221, 74] on button "Submit" at bounding box center [229, 66] width 34 height 15
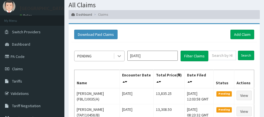
click at [120, 57] on icon at bounding box center [120, 56] width 6 height 6
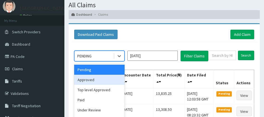
click at [104, 82] on div "Approved" at bounding box center [99, 80] width 50 height 10
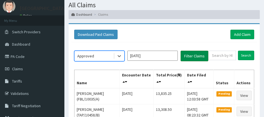
click at [198, 57] on button "Filter Claims" at bounding box center [195, 56] width 28 height 11
click at [197, 24] on div "Download Paid Claims Add Claim × Note you can only download claims within a max…" at bounding box center [164, 87] width 191 height 129
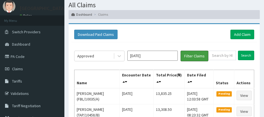
click at [197, 51] on button "Filter Claims" at bounding box center [195, 56] width 28 height 11
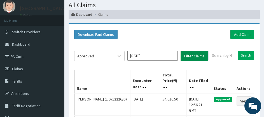
click at [189, 51] on button "Filter Claims" at bounding box center [195, 56] width 28 height 11
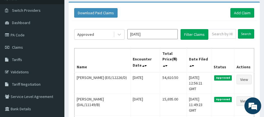
scroll to position [39, 0]
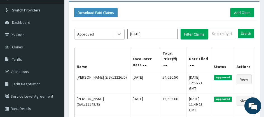
click at [121, 35] on icon at bounding box center [120, 34] width 6 height 6
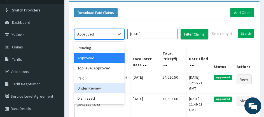
click at [99, 86] on div "Under Review" at bounding box center [99, 88] width 50 height 10
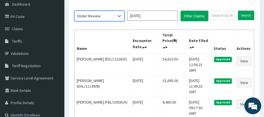
scroll to position [61, 0]
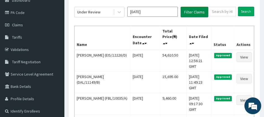
click at [191, 13] on button "Filter Claims" at bounding box center [195, 12] width 28 height 11
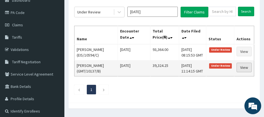
click at [243, 69] on link "View" at bounding box center [244, 68] width 15 height 10
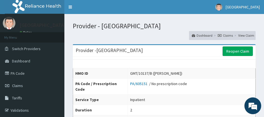
scroll to position [389, 0]
